Goal: Task Accomplishment & Management: Use online tool/utility

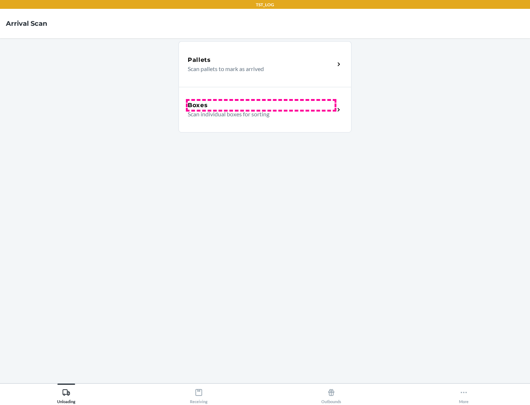
click at [261, 105] on div "Boxes" at bounding box center [261, 105] width 147 height 9
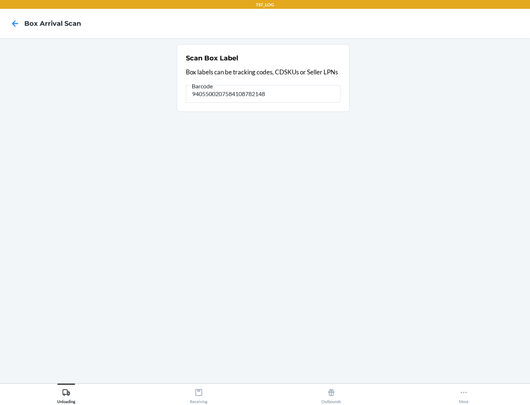
type input "9405500207584108782148"
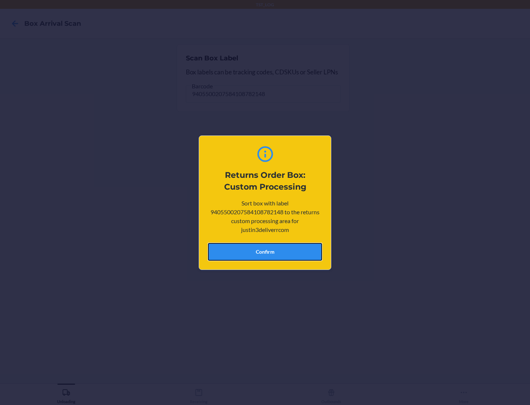
click at [265, 251] on button "Confirm" at bounding box center [265, 252] width 114 height 18
